Goal: Register for event/course

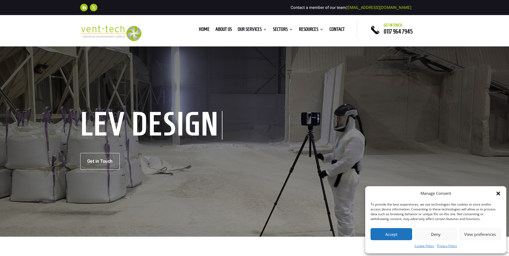
click at [496, 192] on icon "Close dialog" at bounding box center [498, 193] width 5 height 5
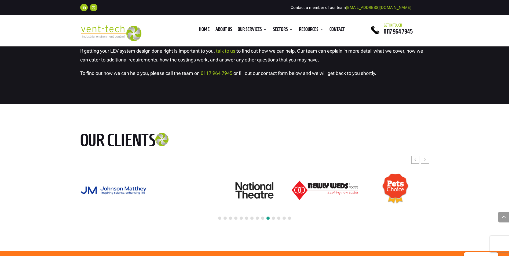
scroll to position [1691, 0]
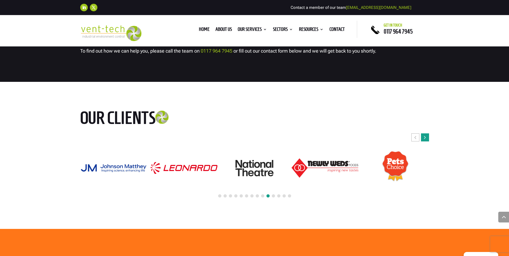
click at [427, 133] on div "Next slide" at bounding box center [425, 137] width 8 height 8
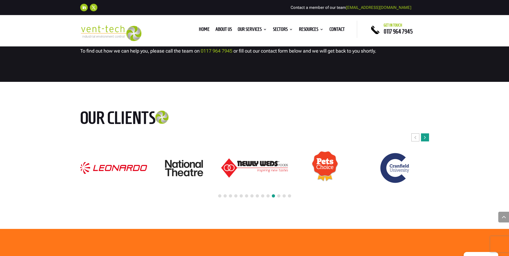
click at [427, 133] on div "Next slide" at bounding box center [425, 137] width 8 height 8
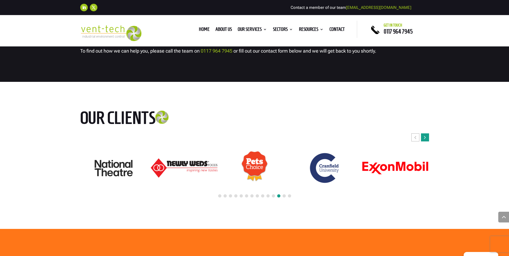
click at [427, 133] on div "Next slide" at bounding box center [425, 137] width 8 height 8
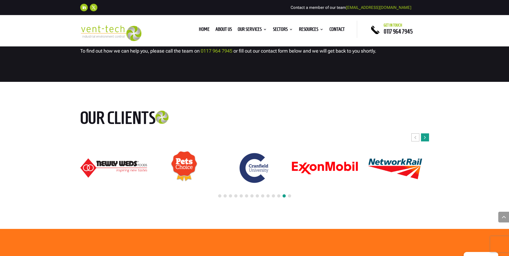
click at [427, 133] on div "Next slide" at bounding box center [425, 137] width 8 height 8
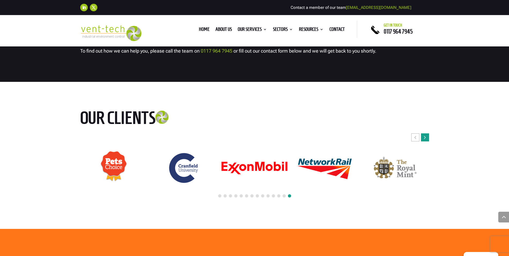
click at [427, 133] on div "Next slide" at bounding box center [425, 137] width 8 height 8
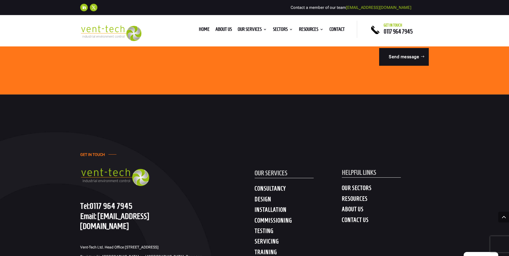
scroll to position [2040, 0]
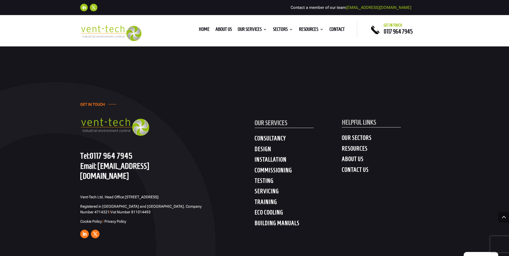
click at [268, 209] on h4 "ECO COOLING" at bounding box center [298, 214] width 87 height 10
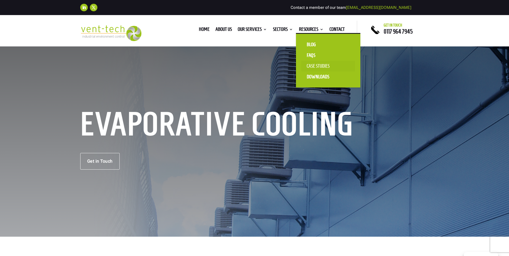
click at [307, 65] on link "Case Studies" at bounding box center [328, 66] width 54 height 11
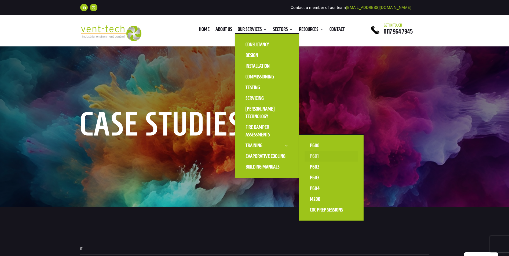
click at [315, 155] on link "P601" at bounding box center [332, 156] width 54 height 11
click at [315, 166] on link "P602" at bounding box center [332, 167] width 54 height 11
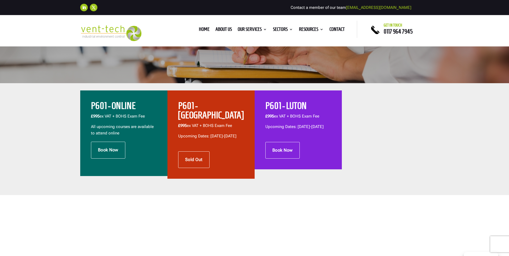
scroll to position [161, 0]
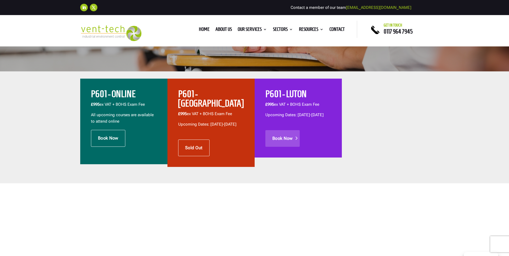
click at [283, 146] on link "Book Now" at bounding box center [282, 138] width 34 height 17
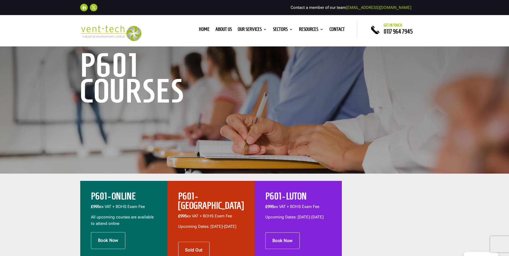
scroll to position [107, 0]
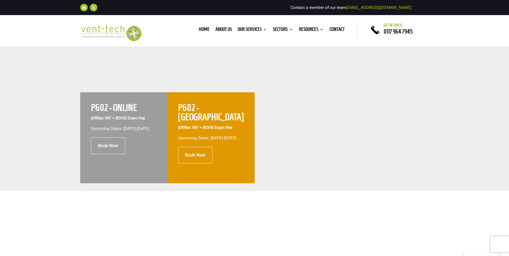
scroll to position [188, 0]
click at [101, 151] on link "Book Now" at bounding box center [108, 145] width 34 height 17
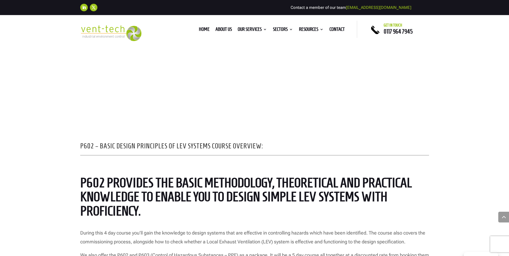
scroll to position [349, 0]
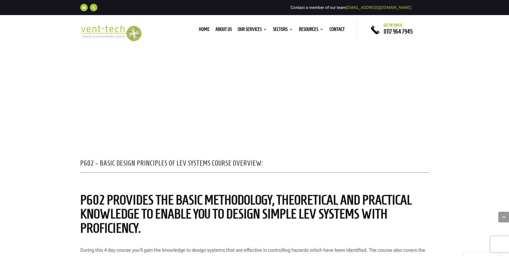
drag, startPoint x: 310, startPoint y: 108, endPoint x: 277, endPoint y: 130, distance: 39.8
click at [277, 130] on div "P602 – Basic Design Principles of LEV Systems Course Overview: P602 provides th…" at bounding box center [254, 235] width 509 height 233
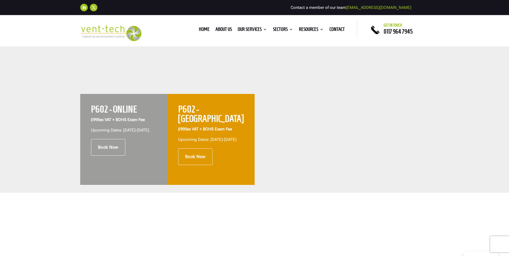
scroll to position [215, 0]
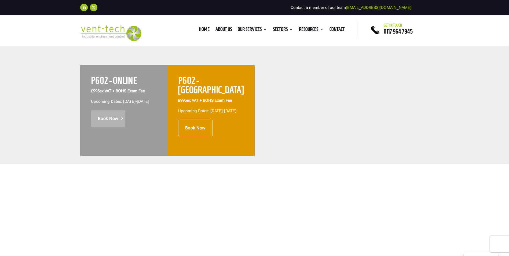
click at [108, 127] on link "Book Now" at bounding box center [108, 118] width 34 height 17
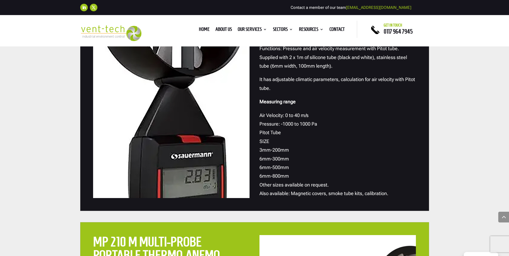
scroll to position [939, 0]
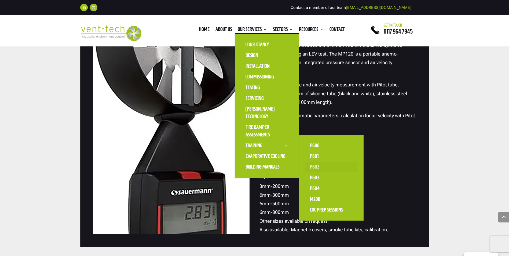
click at [309, 165] on link "P602" at bounding box center [332, 167] width 54 height 11
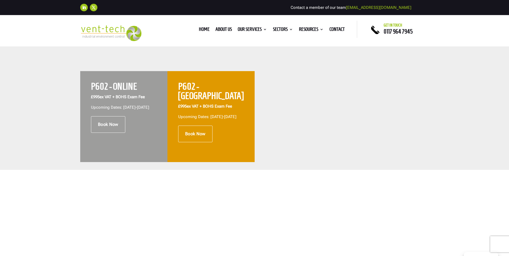
scroll to position [215, 0]
